Goal: Transaction & Acquisition: Purchase product/service

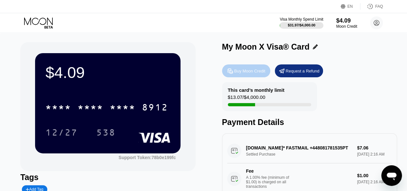
click at [252, 73] on div "Buy Moon Credit" at bounding box center [249, 70] width 31 height 5
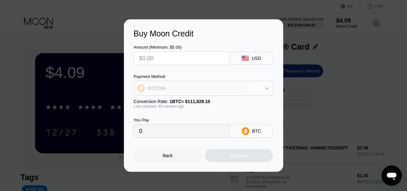
click at [237, 88] on div "BITCOIN" at bounding box center [203, 88] width 139 height 13
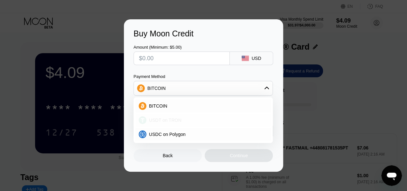
click at [176, 117] on span "USDT on TRON" at bounding box center [165, 119] width 32 height 5
type input "0.00"
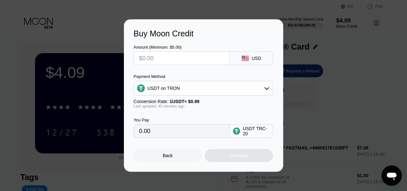
click at [173, 59] on input "text" at bounding box center [181, 58] width 85 height 13
type input "$2"
type input "2.02"
type input "$20"
type input "20.20"
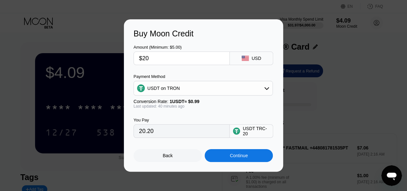
type input "$20"
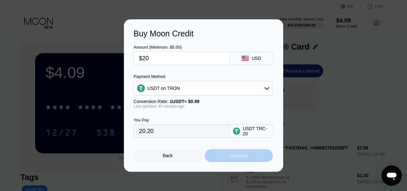
click at [234, 156] on div "Continue" at bounding box center [239, 155] width 18 height 5
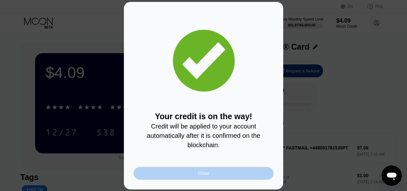
click at [201, 179] on div "Close" at bounding box center [203, 173] width 140 height 13
